Goal: Find specific page/section: Find specific page/section

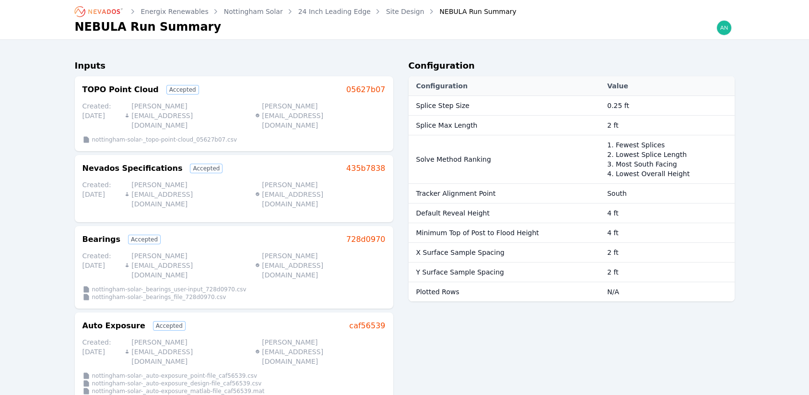
scroll to position [432, 0]
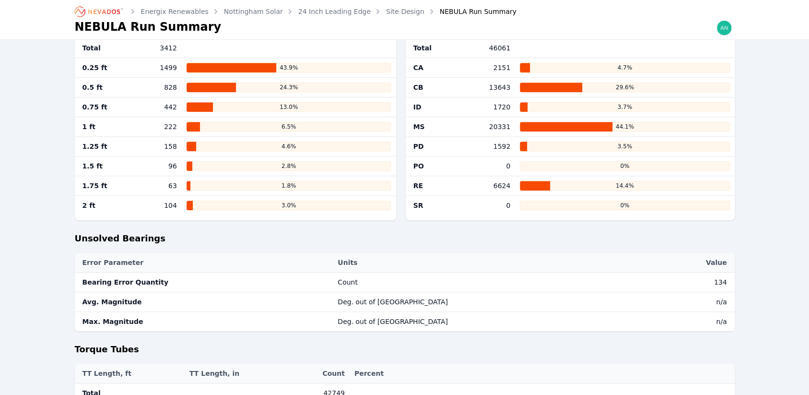
click at [85, 15] on icon "Breadcrumb" at bounding box center [99, 11] width 53 height 15
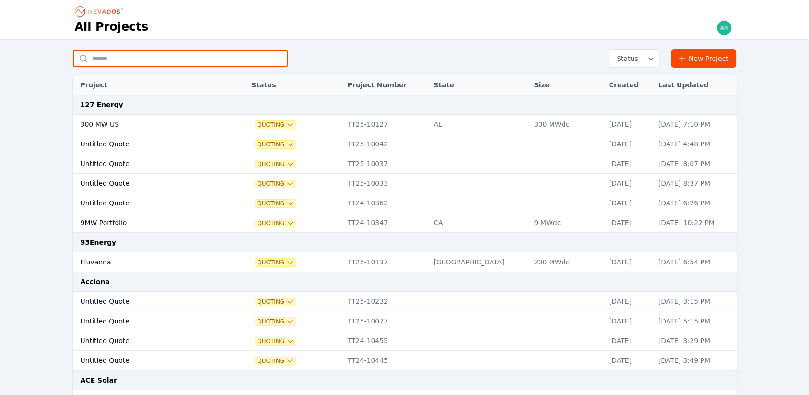
click at [146, 65] on input "text" at bounding box center [180, 58] width 215 height 17
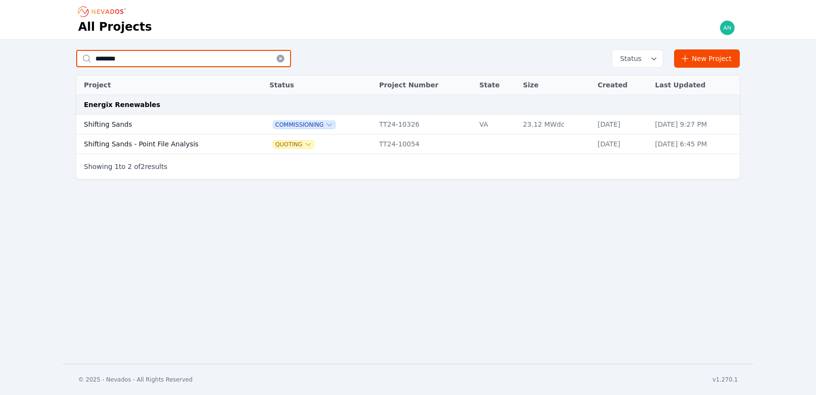
type input "********"
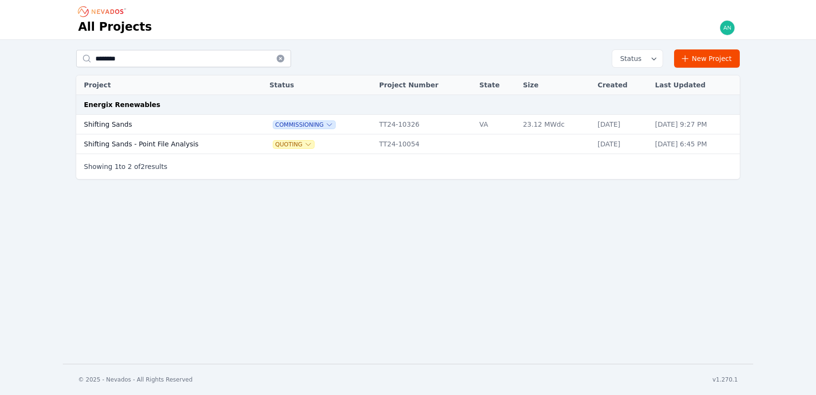
click at [132, 129] on td "Shifting Sands" at bounding box center [163, 125] width 175 height 20
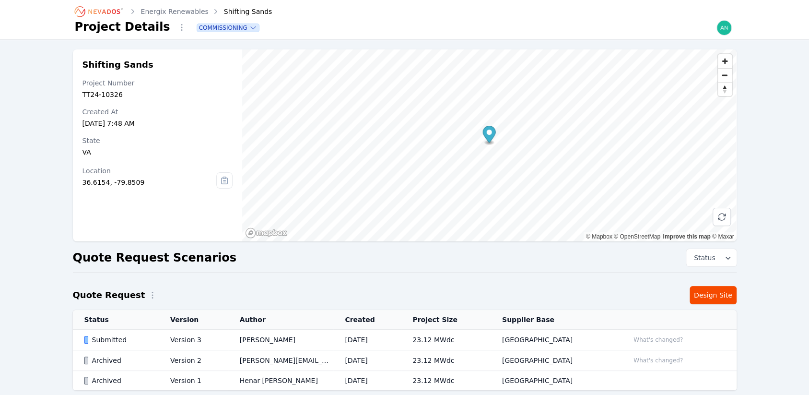
click at [295, 343] on td "[PERSON_NAME]" at bounding box center [280, 339] width 105 height 21
